Goal: Task Accomplishment & Management: Manage account settings

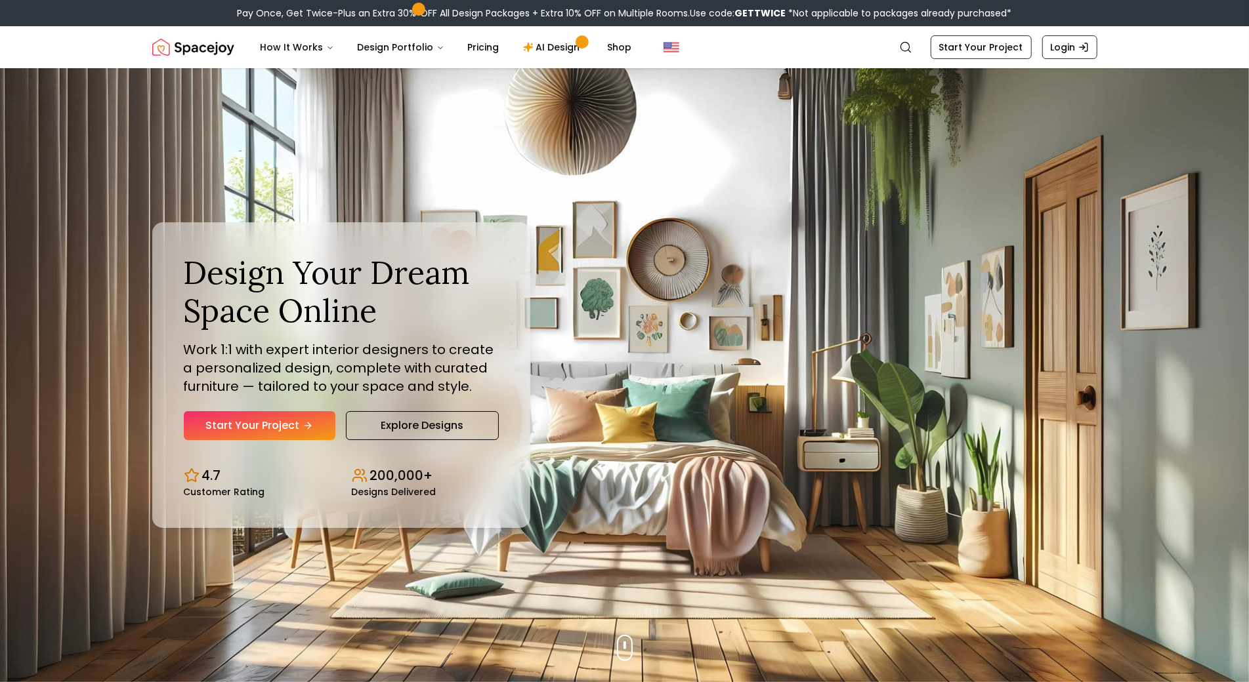
click at [110, 128] on img "Hero section" at bounding box center [624, 375] width 1249 height 614
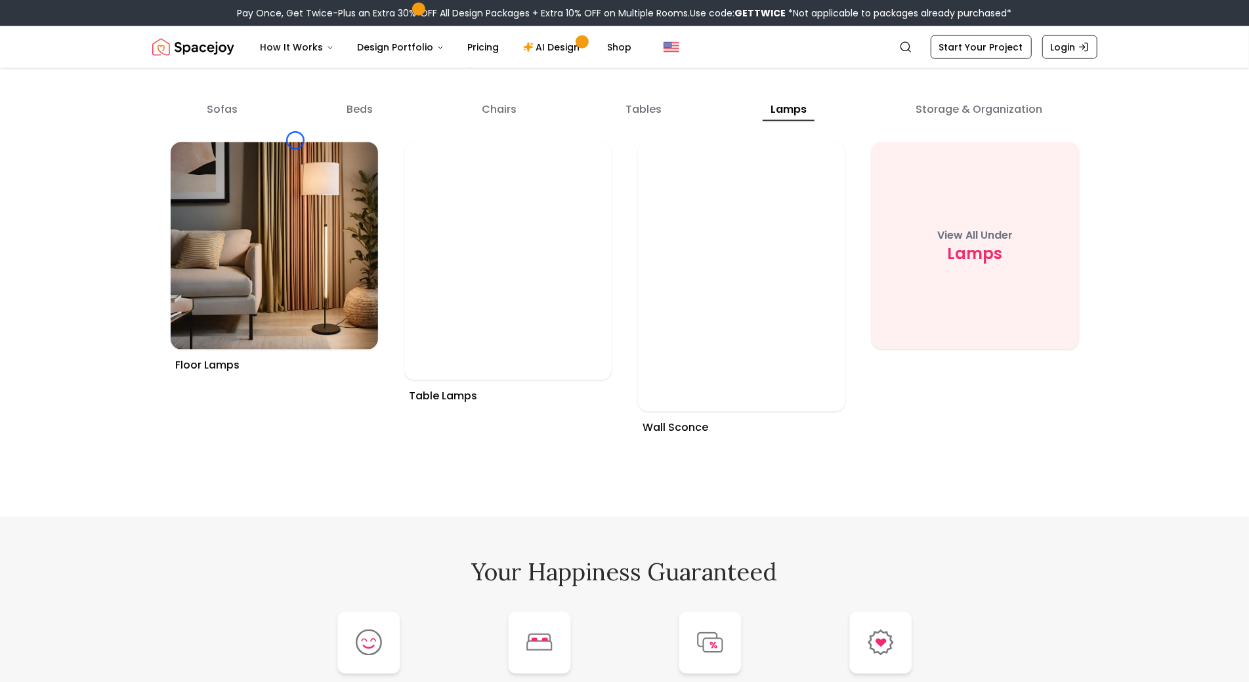
scroll to position [5049, 0]
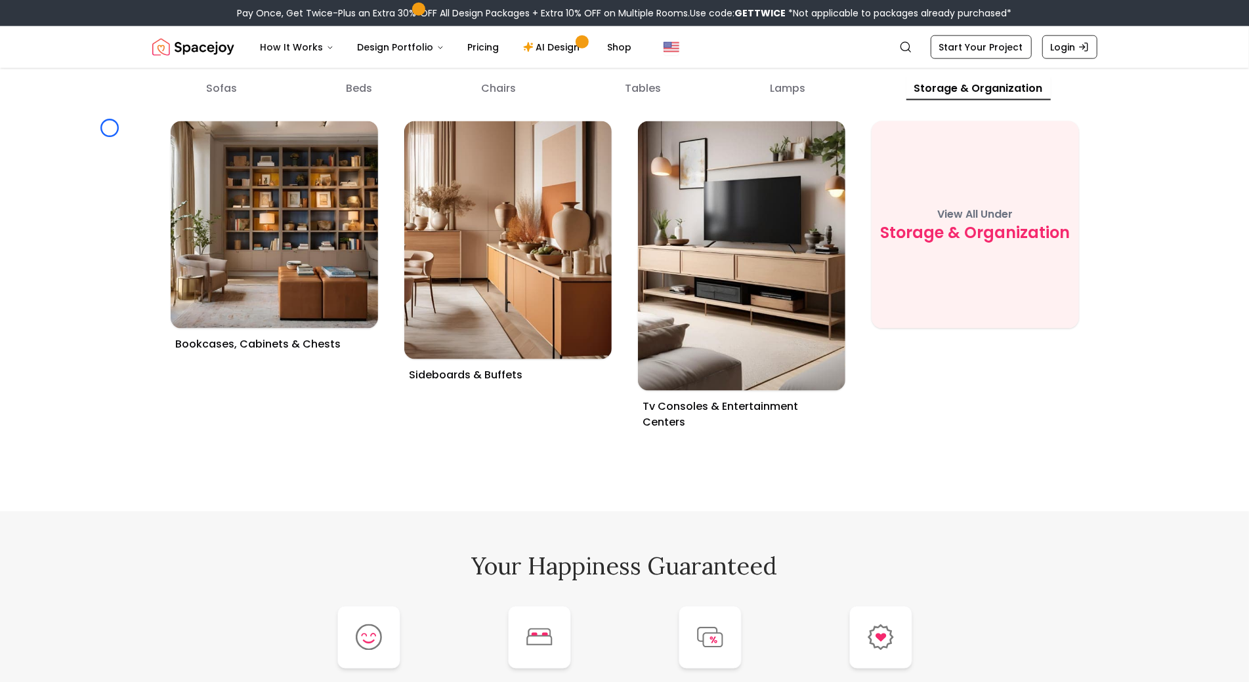
click at [115, 67] on header "Spacejoy Search How It Works Design Portfolio Pricing AI Design Shop Search Sta…" at bounding box center [624, 47] width 1249 height 42
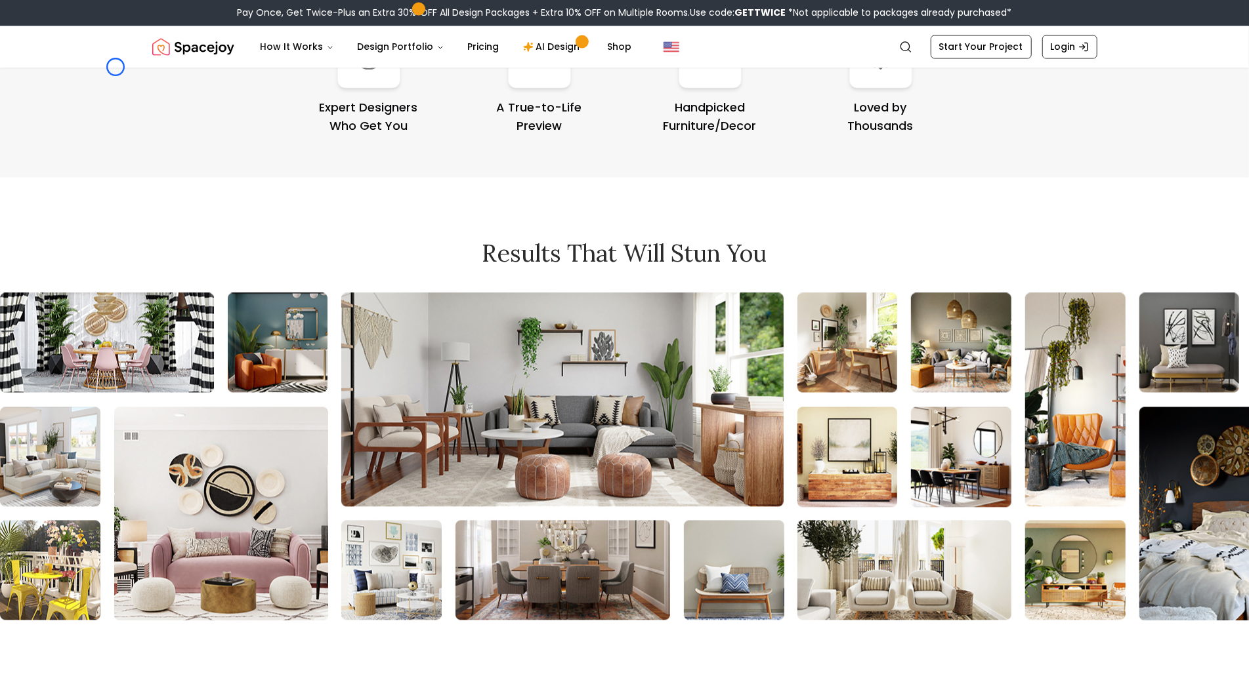
scroll to position [5665, 0]
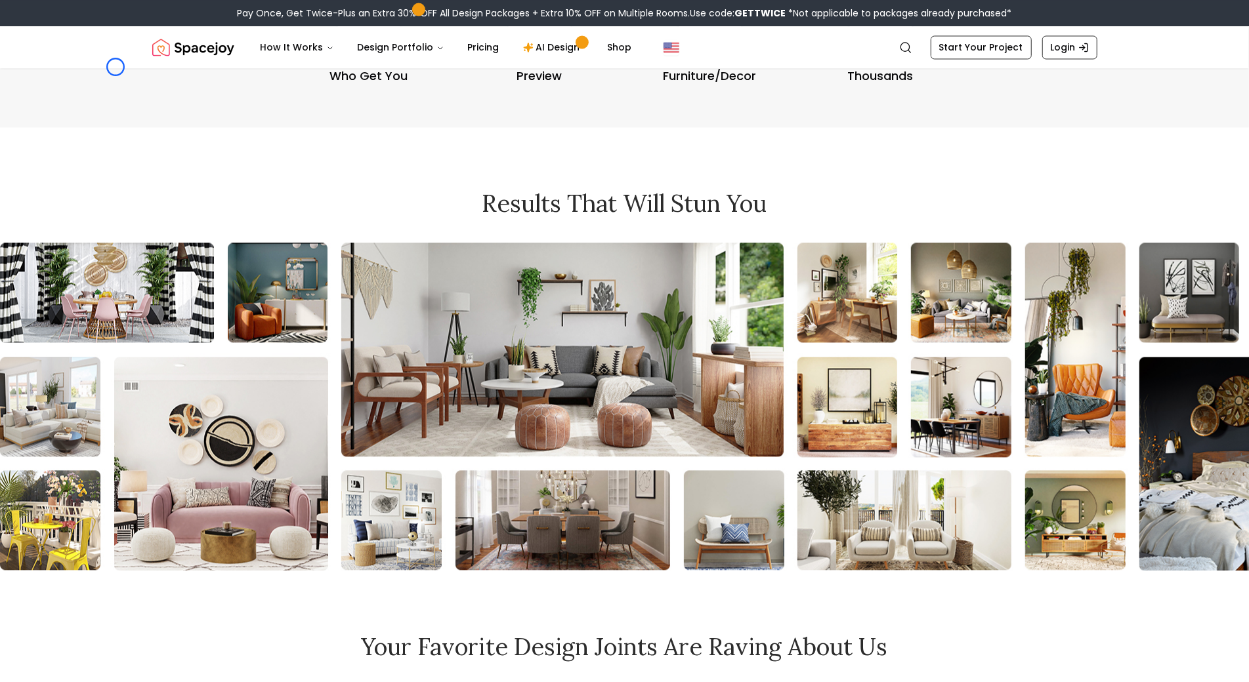
click at [115, 67] on header "Spacejoy Search How It Works Design Portfolio Pricing AI Design Shop Search Sta…" at bounding box center [624, 47] width 1249 height 42
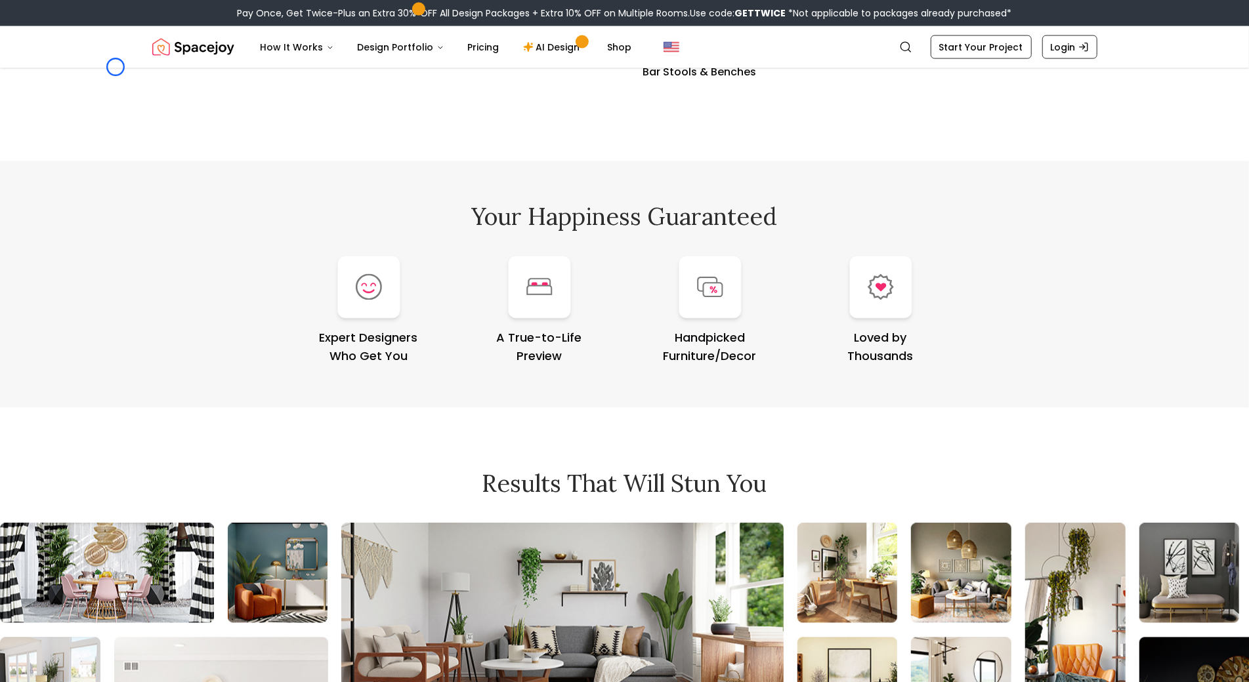
scroll to position [5371, 0]
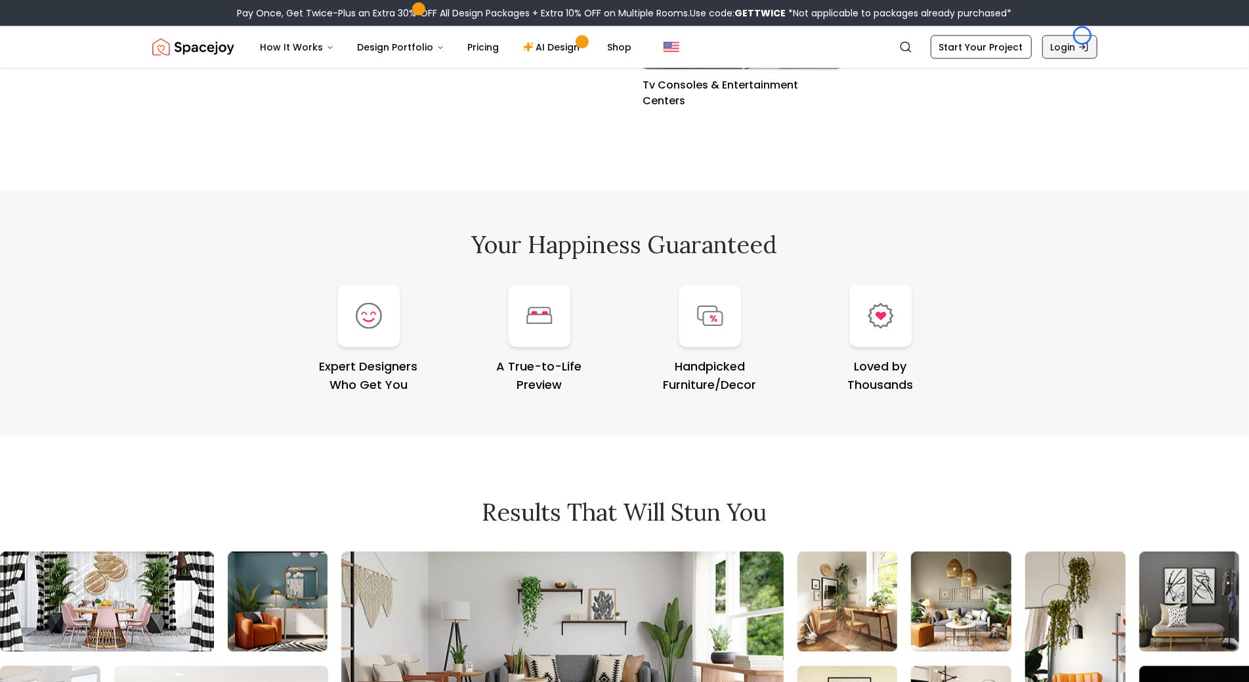
click at [1082, 35] on link "Login" at bounding box center [1069, 47] width 55 height 24
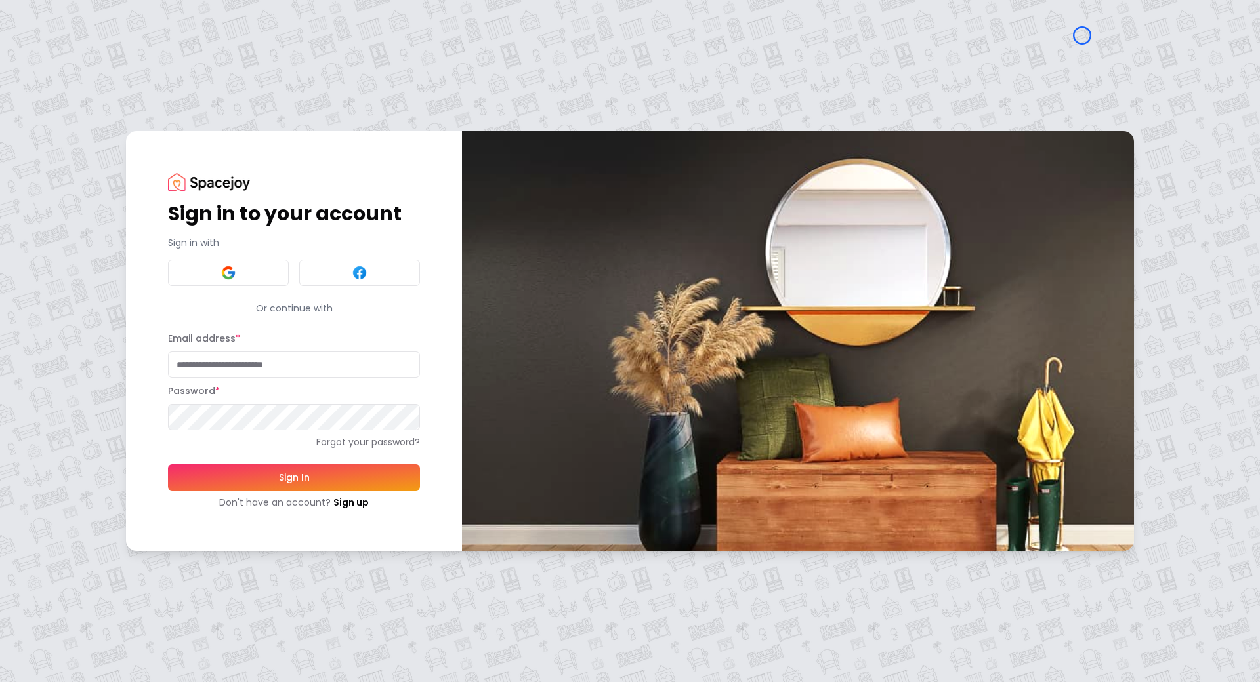
click at [71, 111] on div "Sign in to your account Sign in with Or continue with Email address * Password …" at bounding box center [630, 341] width 1260 height 682
click at [87, 95] on div "Sign in to your account Sign in with Or continue with Email address * Password …" at bounding box center [630, 341] width 1260 height 682
click at [340, 506] on link "Sign up" at bounding box center [350, 502] width 35 height 13
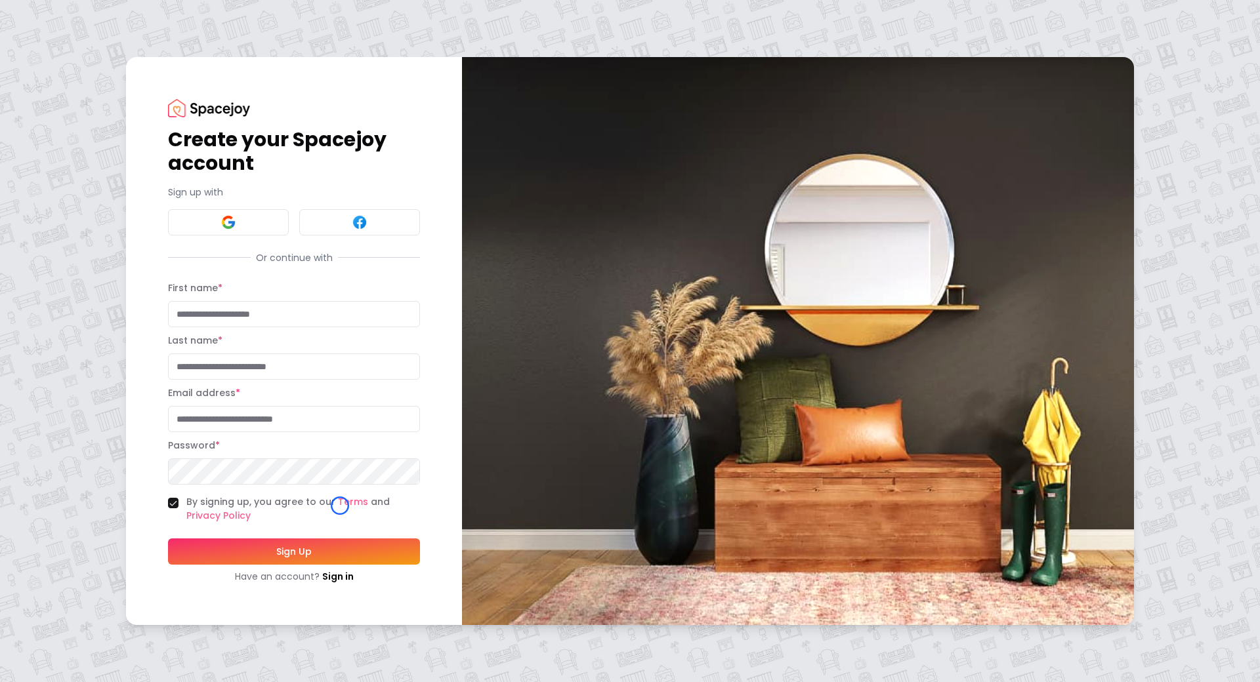
click at [94, 105] on div "Create your Spacejoy account Sign up with Or continue with First name * Last na…" at bounding box center [630, 341] width 1260 height 682
click at [117, 115] on div "Create your Spacejoy account Sign up with Or continue with First name * Last na…" at bounding box center [630, 341] width 1260 height 682
click at [341, 572] on link "Sign in" at bounding box center [337, 576] width 31 height 13
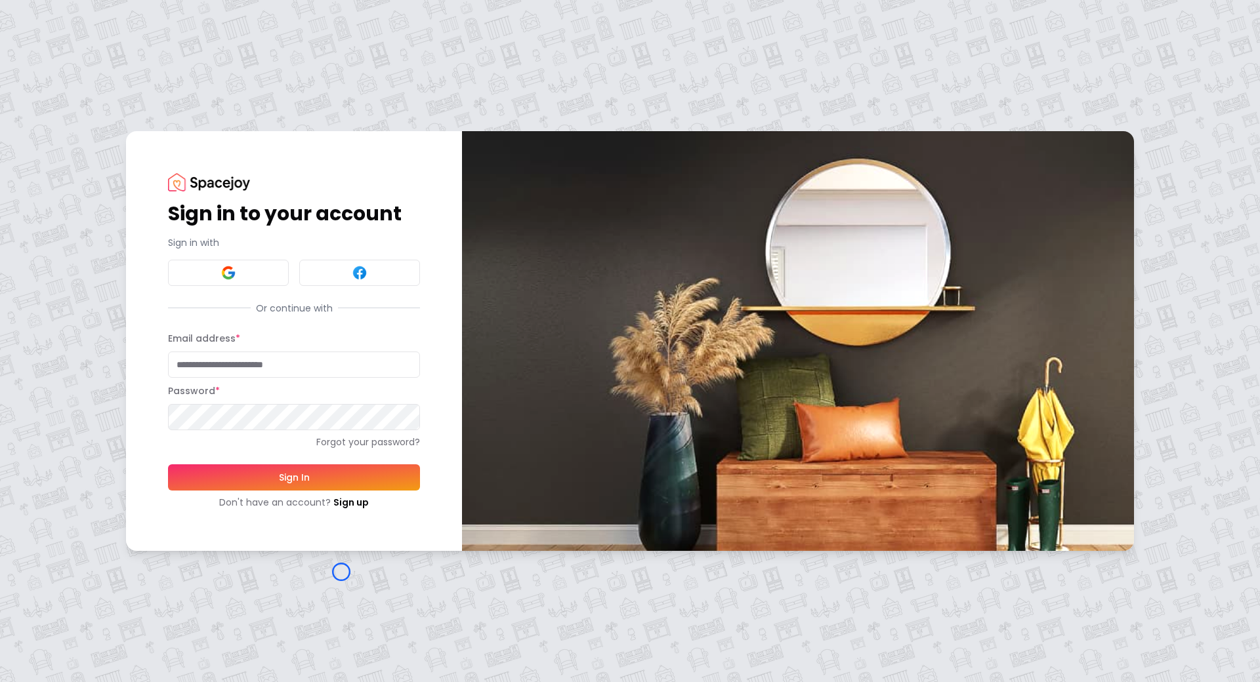
click at [341, 572] on div "Sign in to your account Sign in with Or continue with Email address * Password …" at bounding box center [630, 341] width 1260 height 682
click at [100, 85] on div "Sign in to your account Sign in with Or continue with Email address * Password …" at bounding box center [630, 341] width 1260 height 682
click at [266, 436] on link "Forgot your password?" at bounding box center [294, 442] width 252 height 13
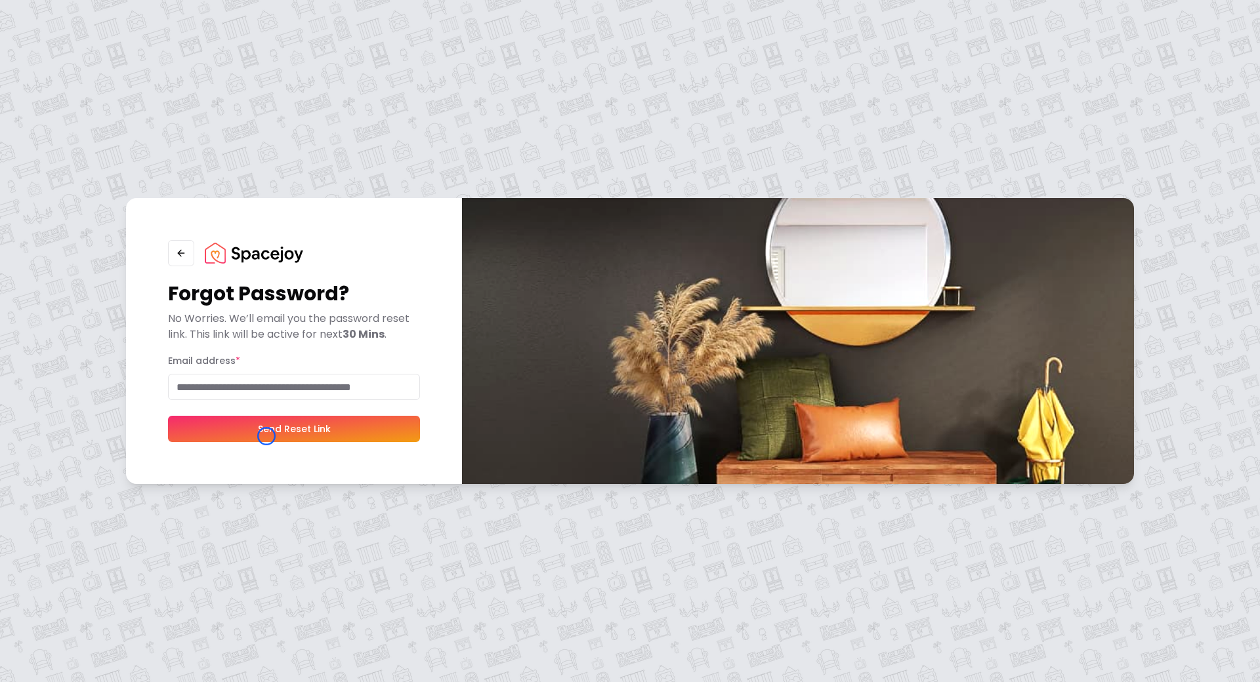
click at [266, 436] on button "Send Reset Link" at bounding box center [294, 429] width 252 height 26
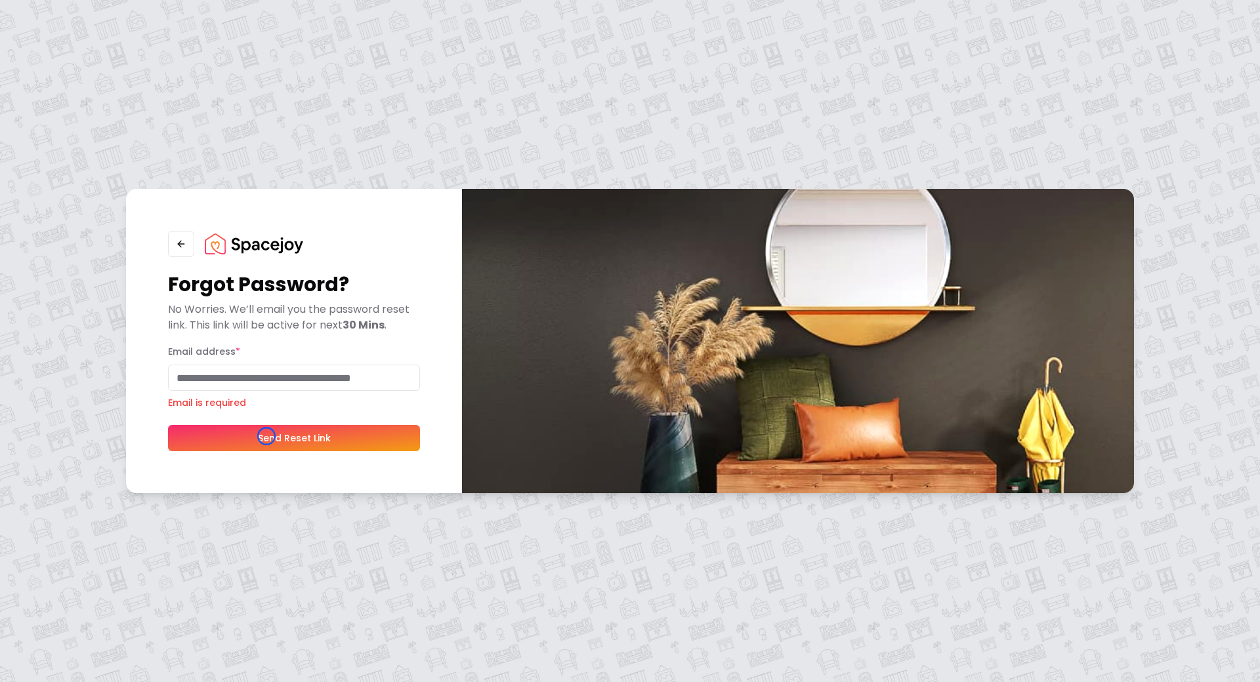
click at [91, 108] on div "Forgot Password? No Worries. We’ll email you the password reset link. This link…" at bounding box center [630, 341] width 1260 height 682
click at [258, 237] on img at bounding box center [254, 244] width 98 height 21
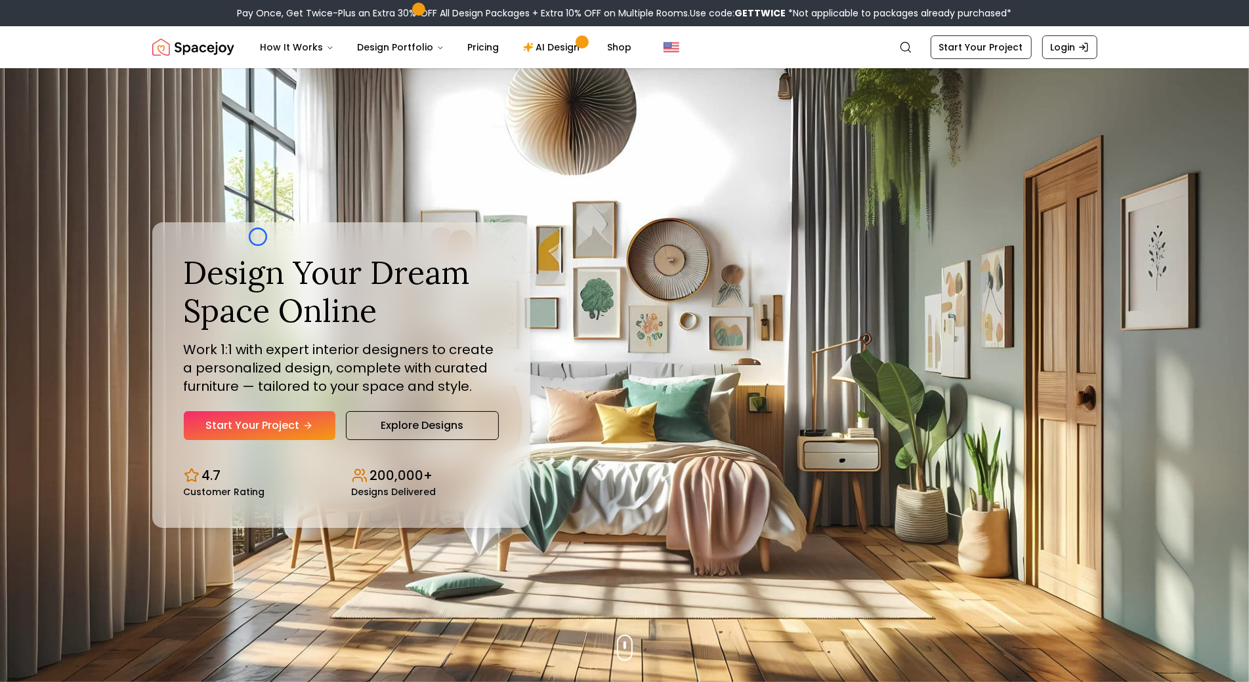
click at [258, 237] on div "Design Your Dream Space Online Work 1:1 with expert interior designers to creat…" at bounding box center [341, 374] width 378 height 305
click at [115, 131] on img "Hero section" at bounding box center [624, 375] width 1249 height 614
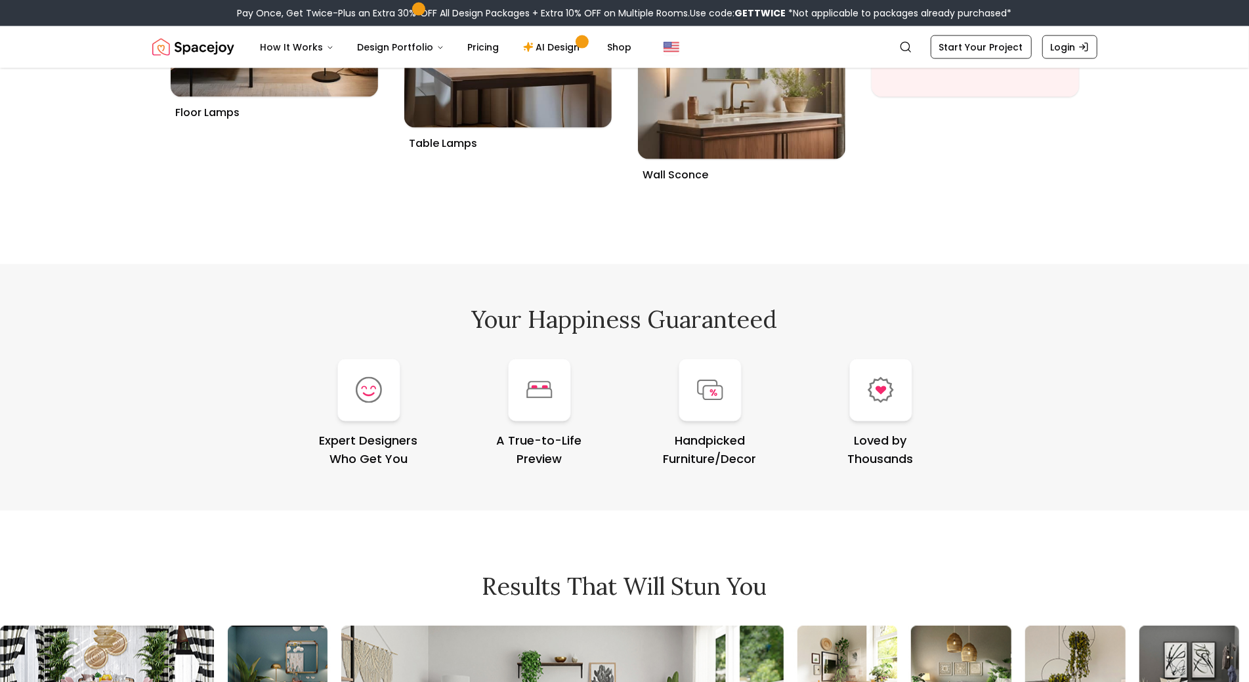
scroll to position [5306, 0]
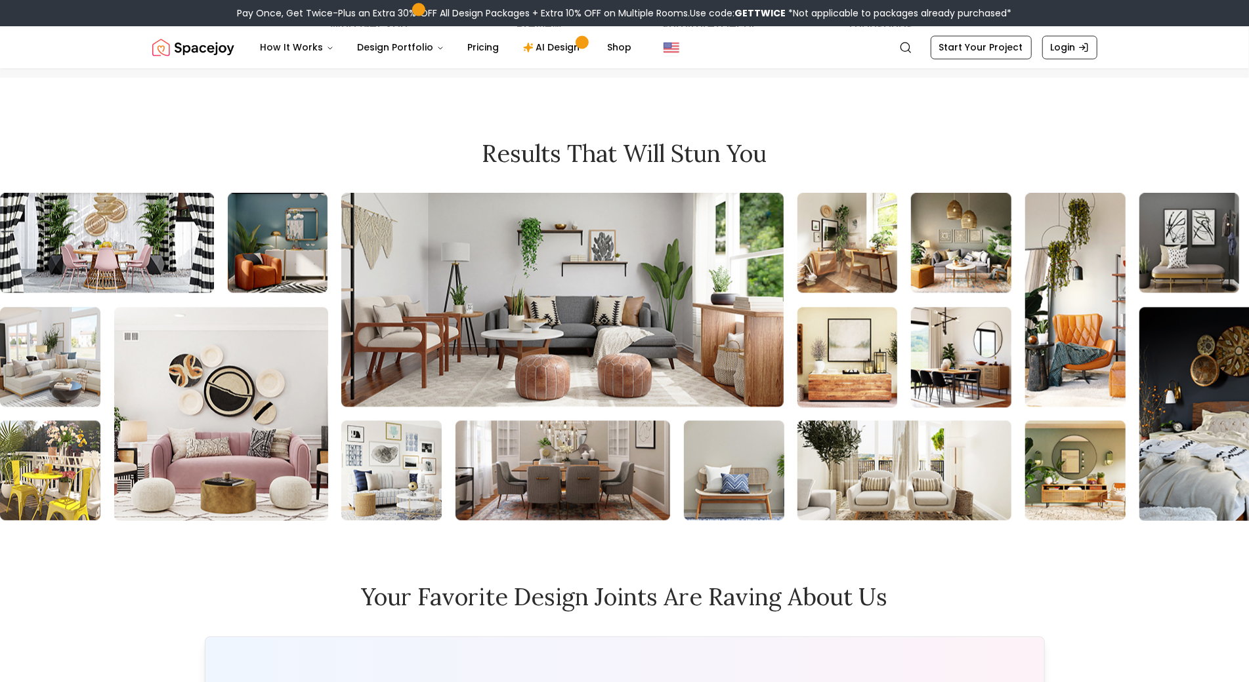
click at [115, 140] on div "Results that will stun you" at bounding box center [624, 330] width 1249 height 381
